Goal: Feedback & Contribution: Leave review/rating

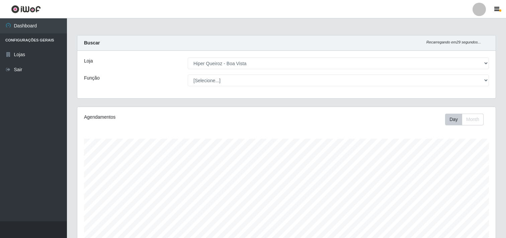
select select "514"
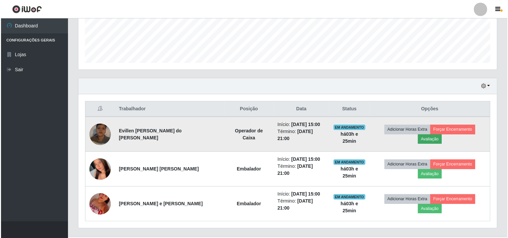
scroll to position [139, 419]
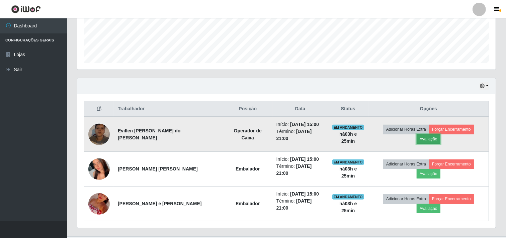
click at [441, 135] on button "Avaliação" at bounding box center [429, 139] width 24 height 9
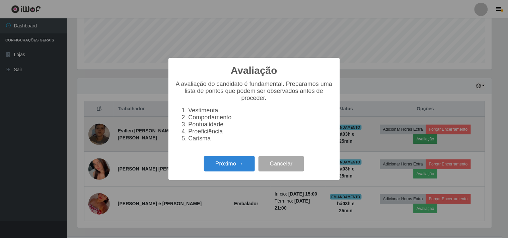
scroll to position [139, 414]
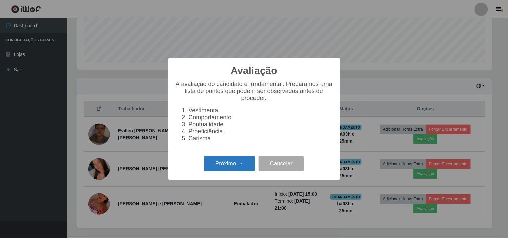
click at [236, 161] on button "Próximo →" at bounding box center [229, 164] width 51 height 16
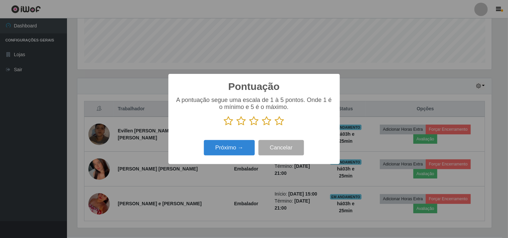
scroll to position [334708, 334433]
click at [277, 126] on icon at bounding box center [279, 121] width 9 height 10
click at [275, 126] on input "radio" at bounding box center [275, 126] width 0 height 0
click at [239, 149] on button "Próximo →" at bounding box center [229, 148] width 51 height 16
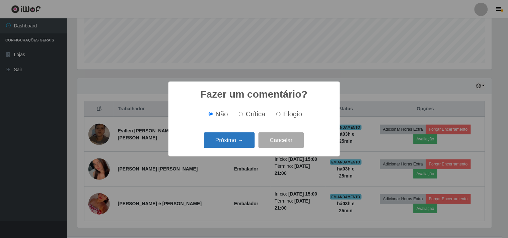
click at [239, 148] on button "Próximo →" at bounding box center [229, 141] width 51 height 16
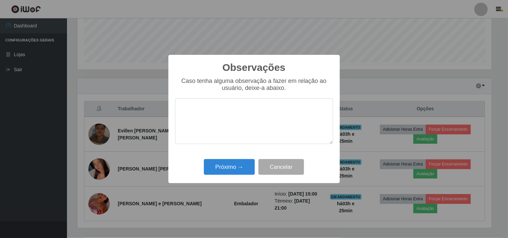
click at [236, 159] on div "Próximo → Cancelar" at bounding box center [254, 167] width 158 height 19
click at [238, 163] on button "Próximo →" at bounding box center [229, 167] width 51 height 16
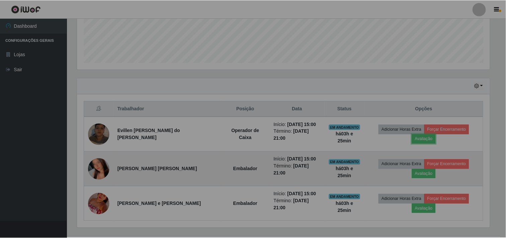
scroll to position [139, 419]
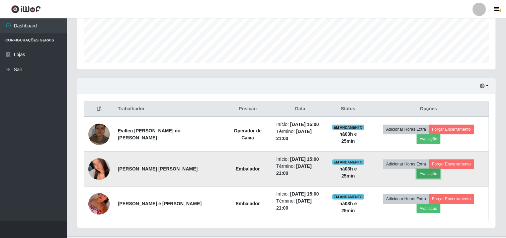
click at [441, 169] on button "Avaliação" at bounding box center [429, 173] width 24 height 9
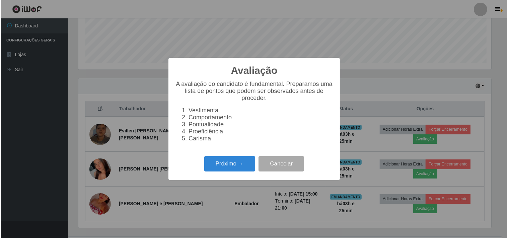
scroll to position [139, 414]
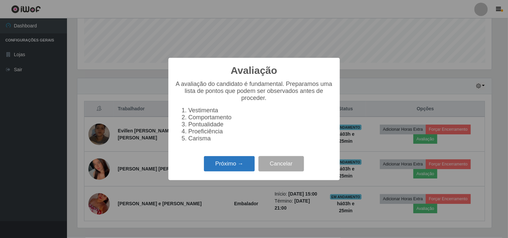
drag, startPoint x: 205, startPoint y: 161, endPoint x: 208, endPoint y: 163, distance: 4.1
click at [208, 163] on button "Próximo →" at bounding box center [229, 164] width 51 height 16
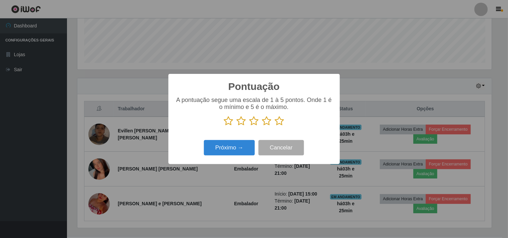
click at [282, 122] on icon at bounding box center [279, 121] width 9 height 10
click at [275, 126] on input "radio" at bounding box center [275, 126] width 0 height 0
click at [238, 143] on button "Próximo →" at bounding box center [229, 148] width 51 height 16
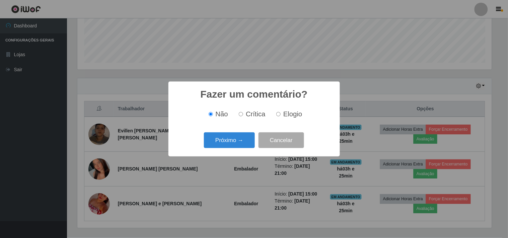
click at [238, 143] on button "Próximo →" at bounding box center [229, 141] width 51 height 16
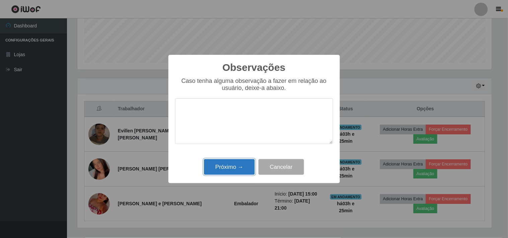
click at [228, 169] on button "Próximo →" at bounding box center [229, 167] width 51 height 16
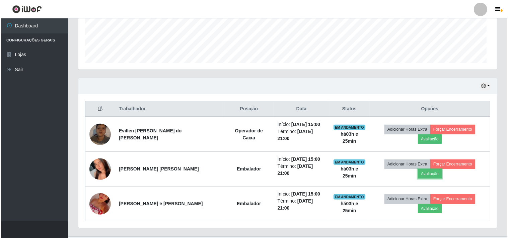
scroll to position [139, 419]
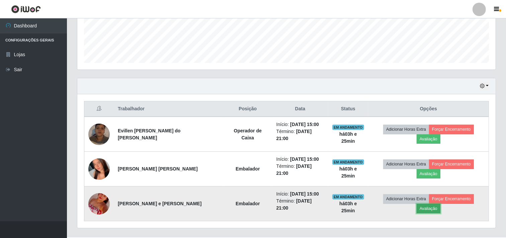
click at [441, 204] on button "Avaliação" at bounding box center [429, 208] width 24 height 9
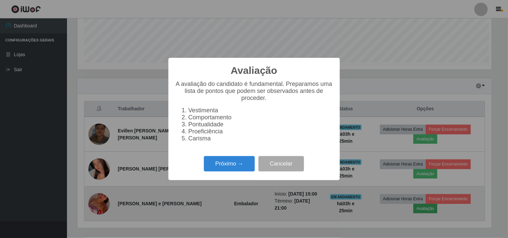
scroll to position [139, 414]
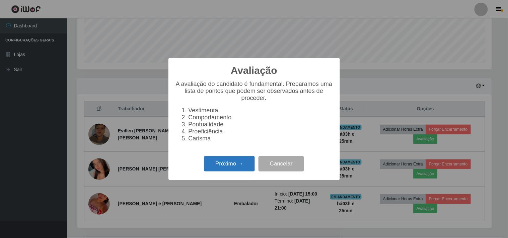
click at [246, 168] on button "Próximo →" at bounding box center [229, 164] width 51 height 16
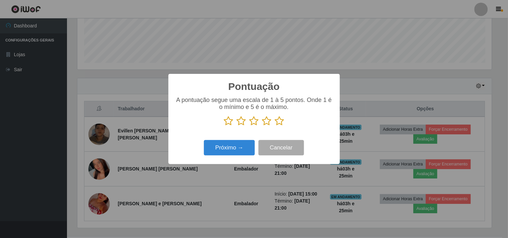
click at [276, 123] on icon at bounding box center [279, 121] width 9 height 10
click at [275, 126] on input "radio" at bounding box center [275, 126] width 0 height 0
click at [240, 147] on button "Próximo →" at bounding box center [229, 148] width 51 height 16
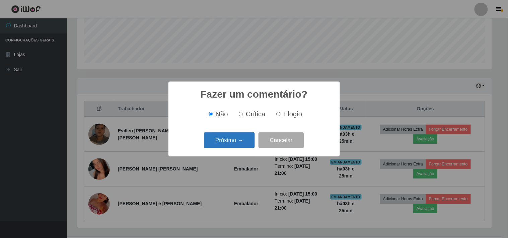
click at [241, 147] on button "Próximo →" at bounding box center [229, 141] width 51 height 16
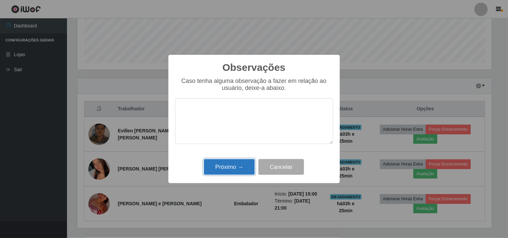
click at [235, 165] on button "Próximo →" at bounding box center [229, 167] width 51 height 16
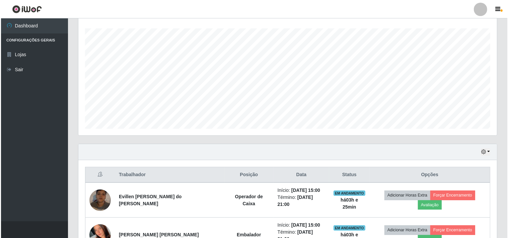
scroll to position [176, 0]
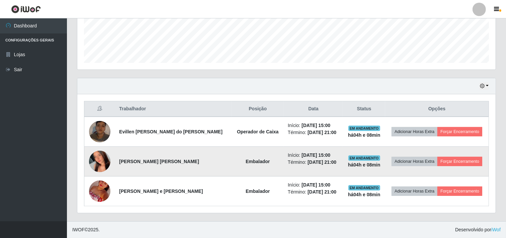
click at [109, 156] on img at bounding box center [99, 162] width 21 height 48
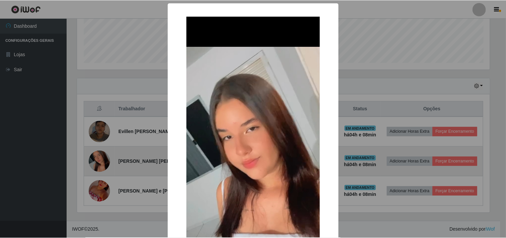
scroll to position [139, 414]
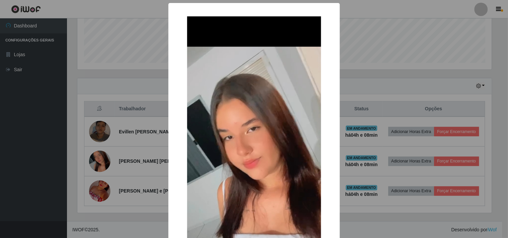
click at [107, 149] on div "× OK Cancel" at bounding box center [254, 119] width 508 height 238
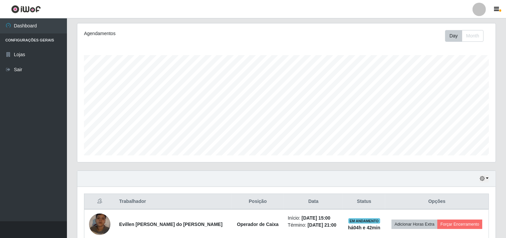
scroll to position [0, 0]
